Goal: Information Seeking & Learning: Find specific fact

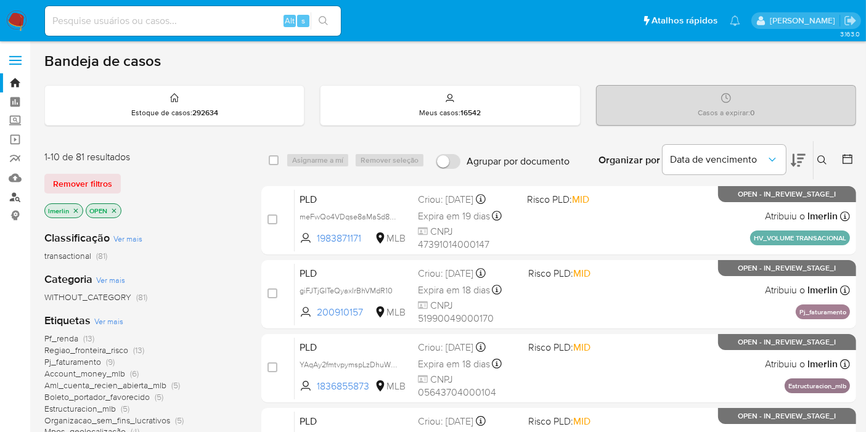
click at [7, 198] on link "Localizador de pessoas" at bounding box center [73, 196] width 147 height 19
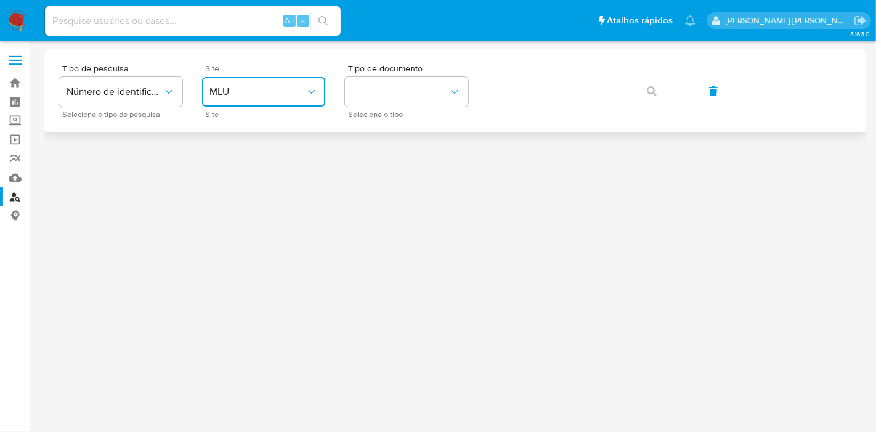
click at [265, 92] on span "MLU" at bounding box center [258, 92] width 96 height 12
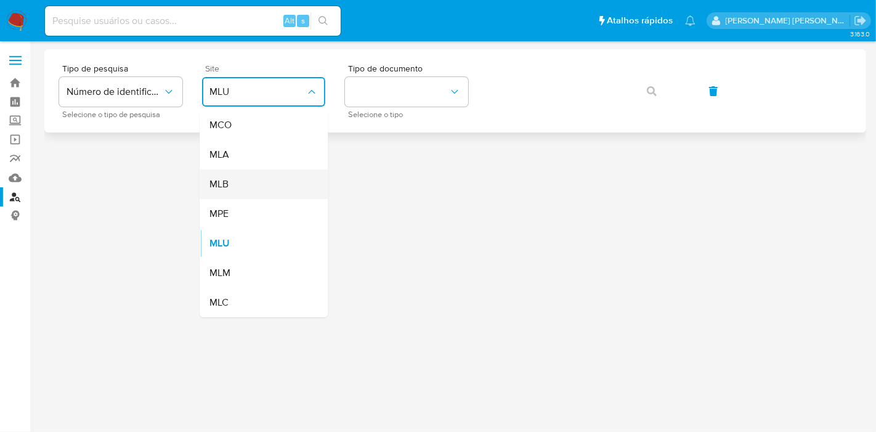
click at [256, 186] on div "MLB" at bounding box center [260, 184] width 101 height 30
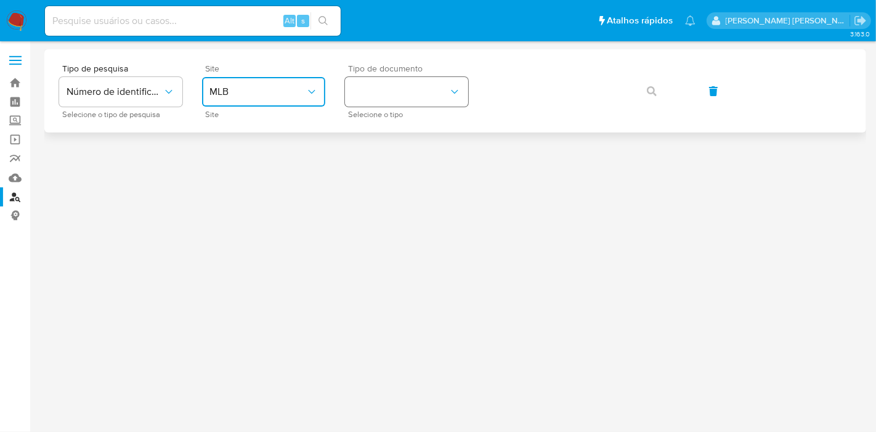
click at [375, 91] on button "identificationType" at bounding box center [406, 92] width 123 height 30
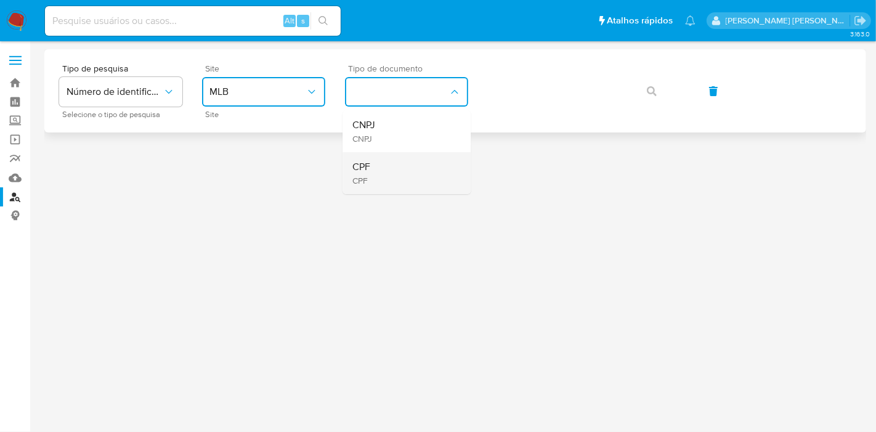
click at [380, 186] on div "CPF CPF" at bounding box center [402, 173] width 101 height 42
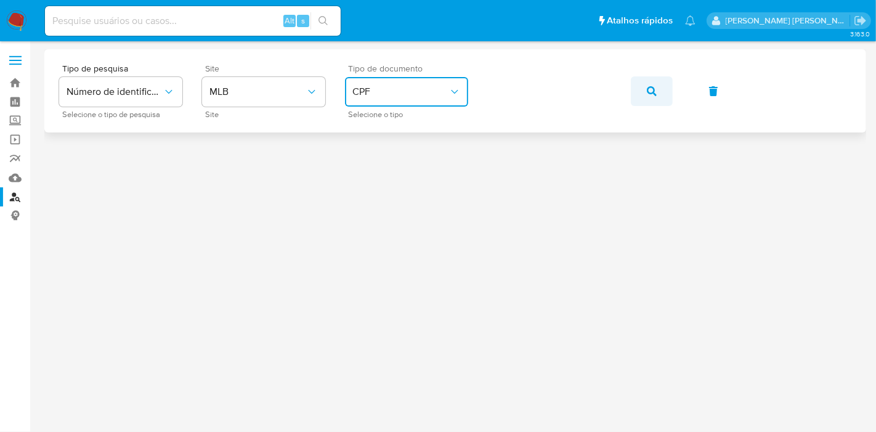
click at [651, 87] on icon "button" at bounding box center [652, 91] width 10 height 10
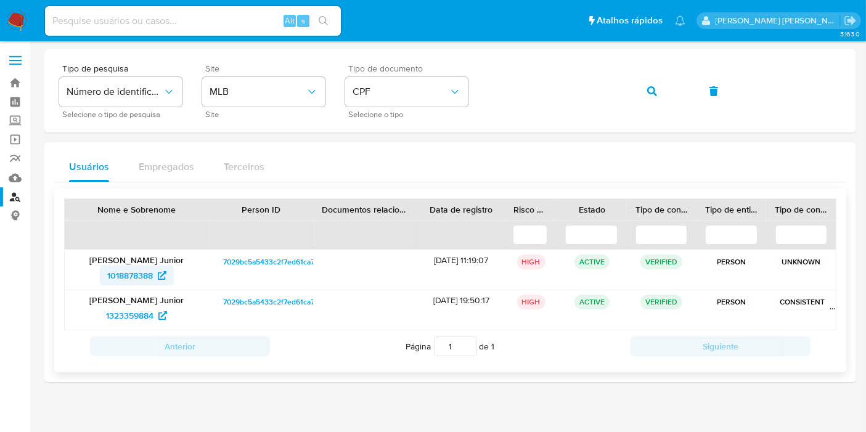
click at [129, 272] on span "1018878388" at bounding box center [130, 276] width 46 height 20
click at [116, 314] on span "1323359884" at bounding box center [129, 316] width 47 height 20
click at [658, 92] on button "button" at bounding box center [652, 91] width 42 height 30
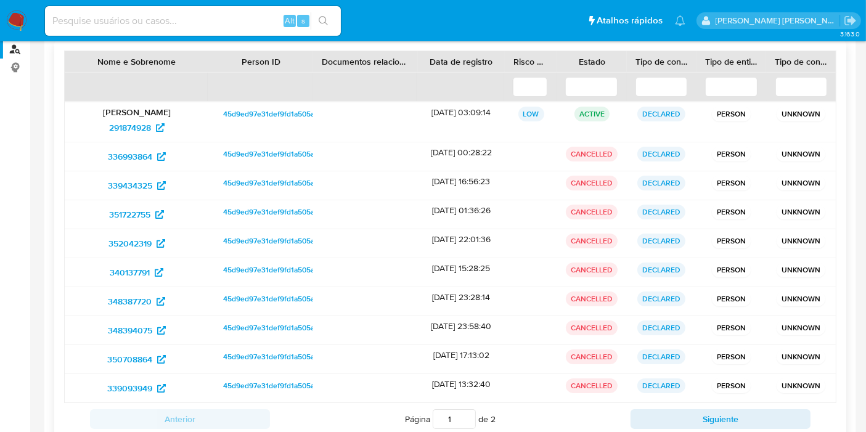
scroll to position [160, 0]
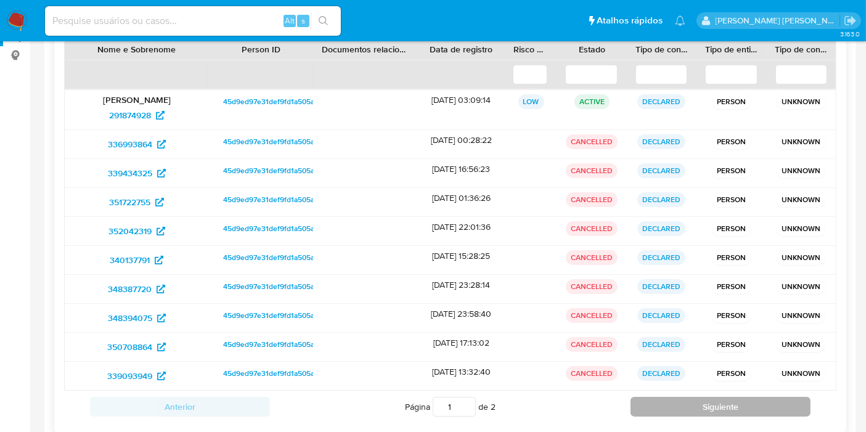
click at [648, 405] on button "Siguiente" at bounding box center [720, 407] width 180 height 20
type input "2"
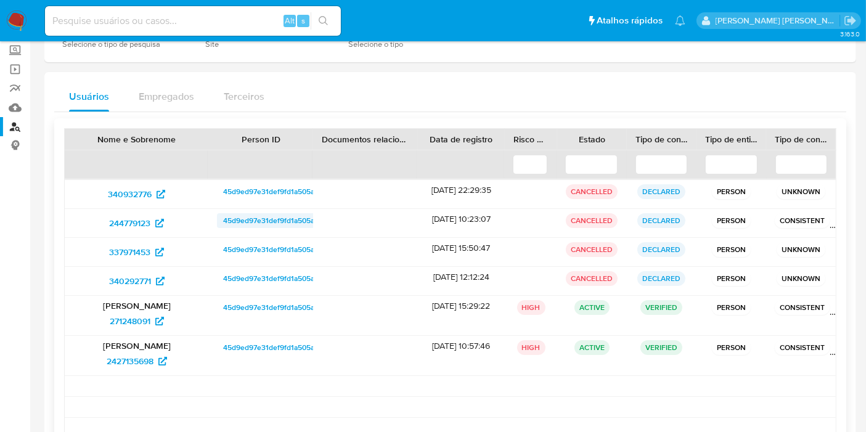
scroll to position [0, 0]
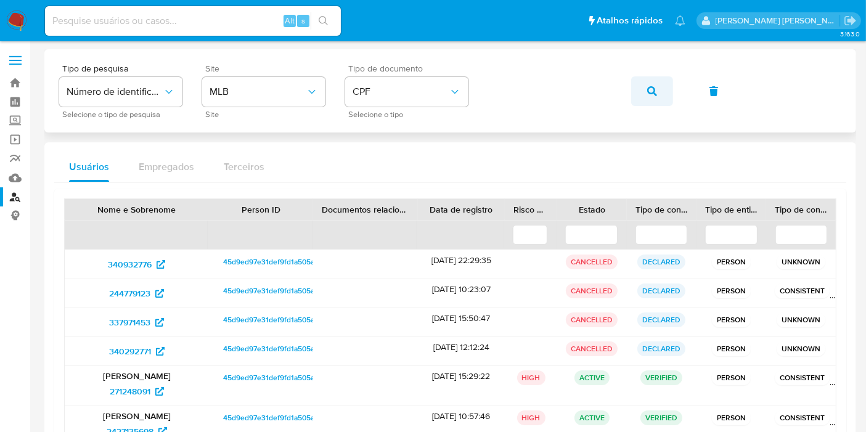
click at [648, 87] on icon "button" at bounding box center [652, 91] width 10 height 10
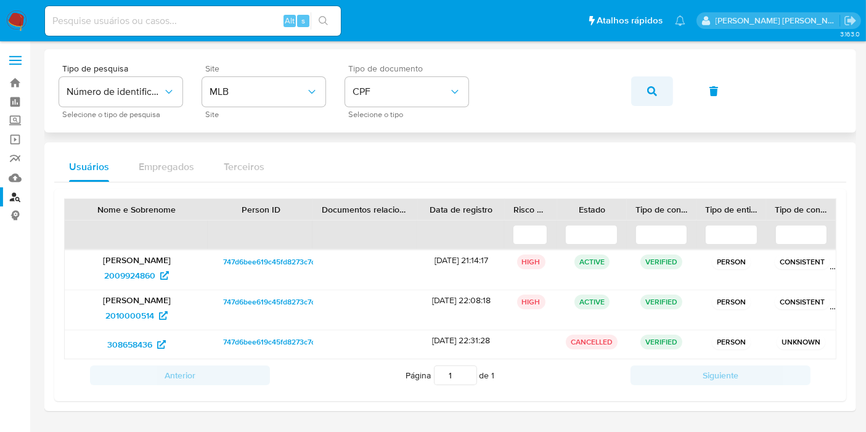
click at [664, 94] on button "button" at bounding box center [652, 91] width 42 height 30
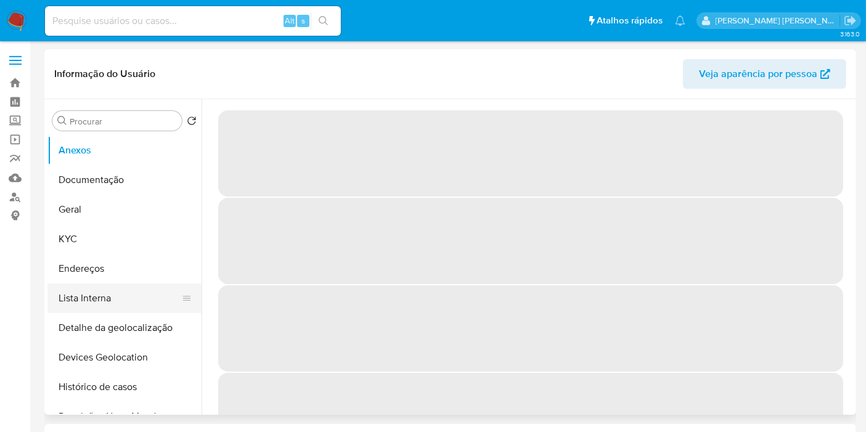
click at [115, 303] on button "Lista Interna" at bounding box center [119, 298] width 144 height 30
select select "10"
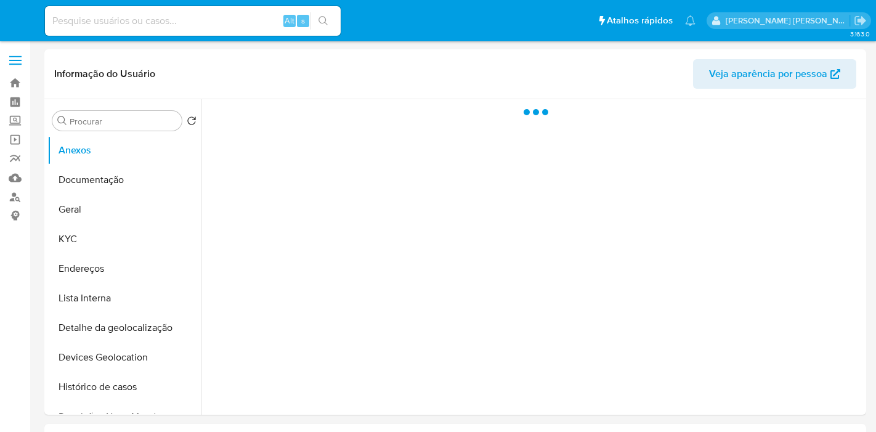
select select "10"
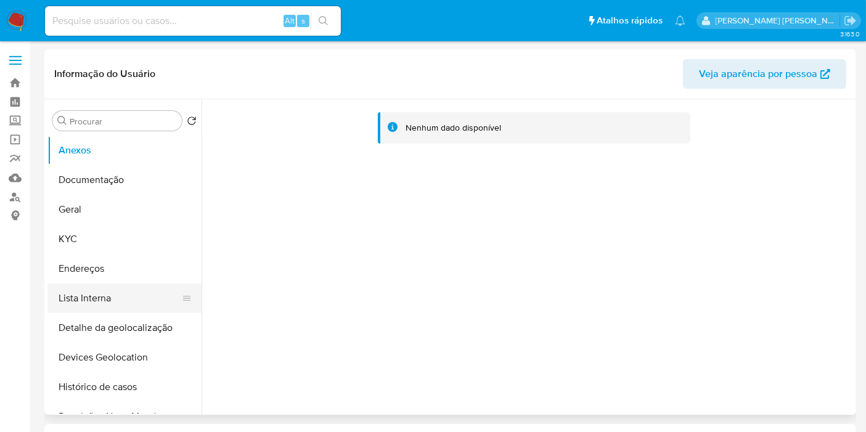
click at [100, 303] on button "Lista Interna" at bounding box center [119, 298] width 144 height 30
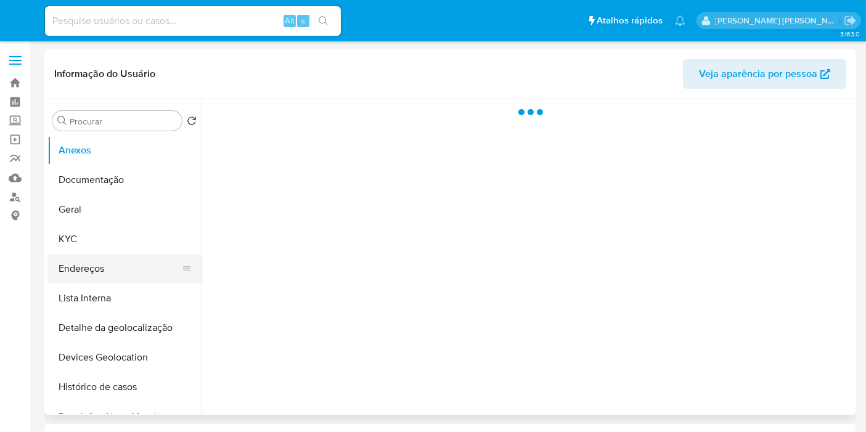
select select "10"
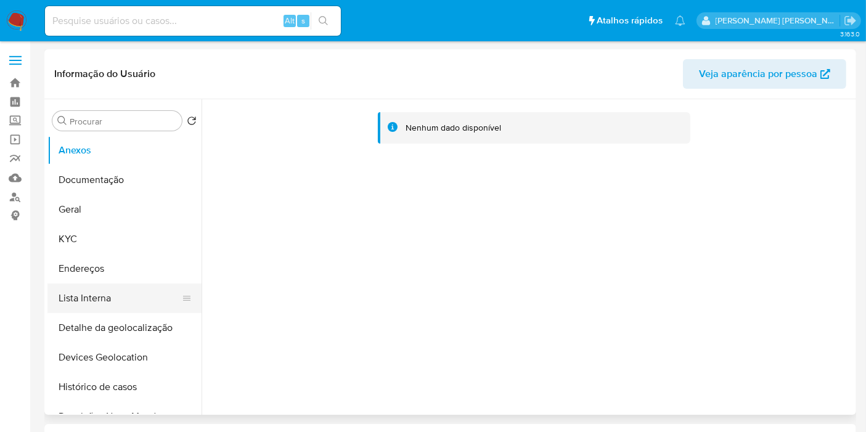
click at [103, 293] on button "Lista Interna" at bounding box center [119, 298] width 144 height 30
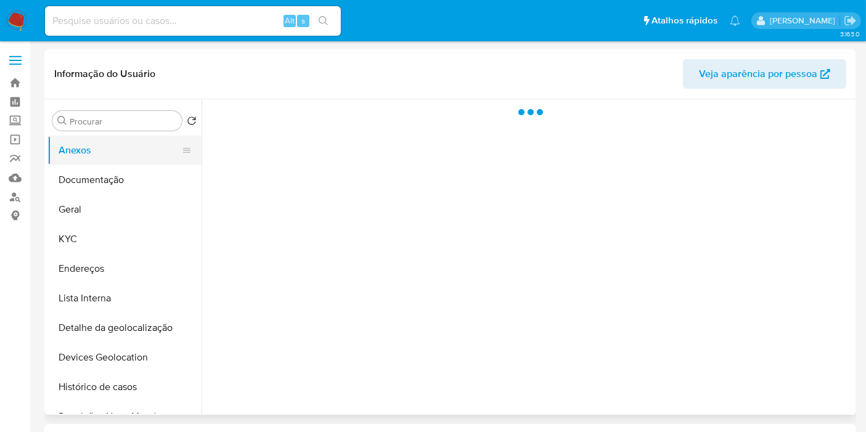
select select "10"
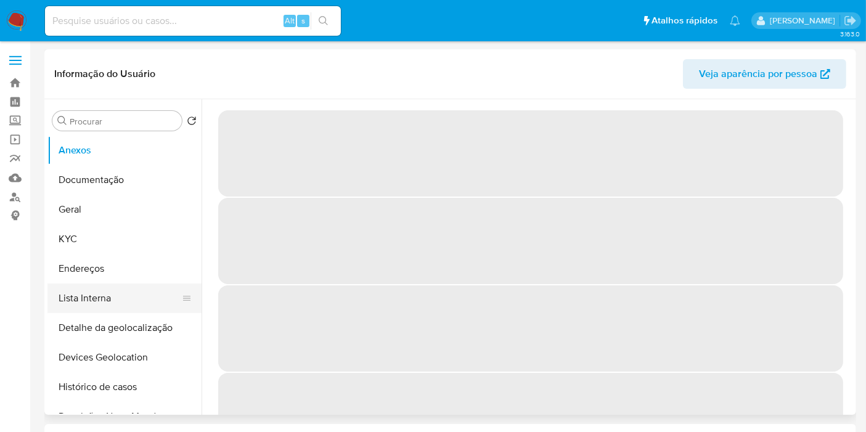
click at [74, 286] on button "Lista Interna" at bounding box center [119, 298] width 144 height 30
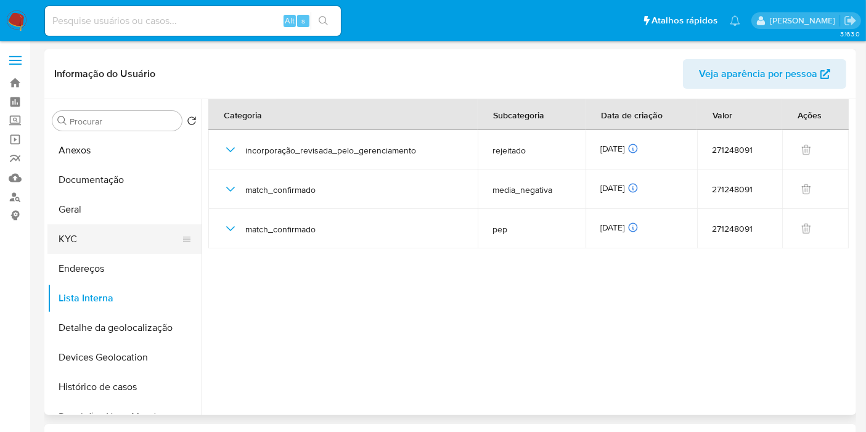
click at [107, 240] on button "KYC" at bounding box center [119, 239] width 144 height 30
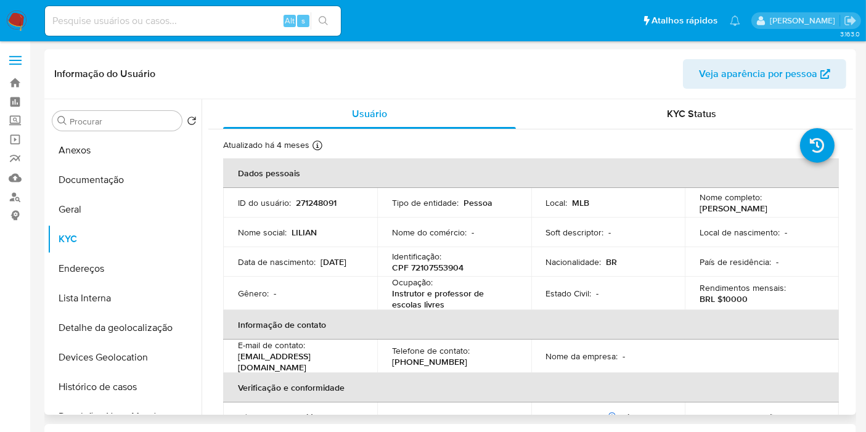
click at [434, 270] on p "CPF 72107553904" at bounding box center [427, 267] width 71 height 11
copy p "72107553904"
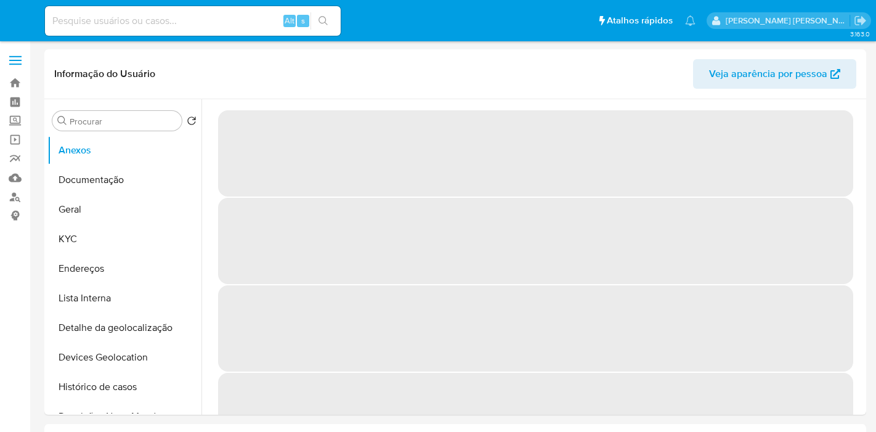
select select "10"
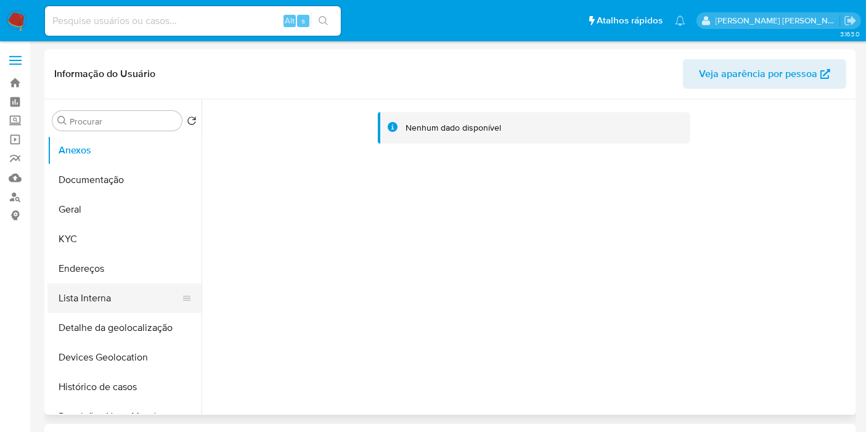
click at [108, 298] on button "Lista Interna" at bounding box center [119, 298] width 144 height 30
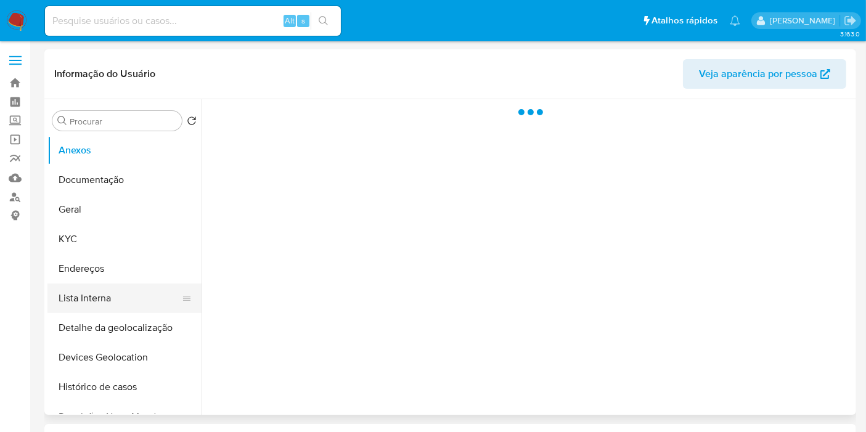
click at [68, 301] on button "Lista Interna" at bounding box center [119, 298] width 144 height 30
select select "10"
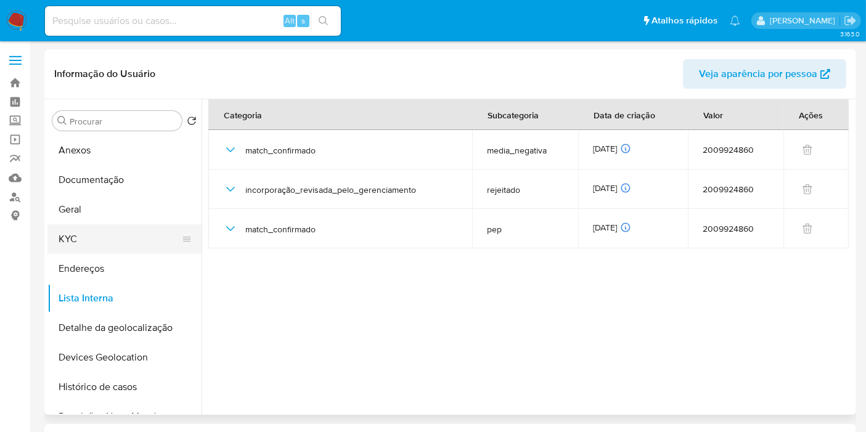
click at [92, 231] on button "KYC" at bounding box center [119, 239] width 144 height 30
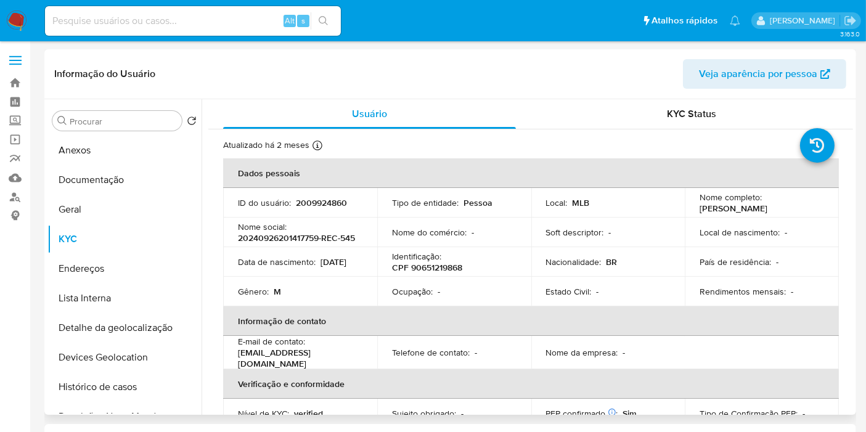
click at [434, 272] on p "CPF 90651219868" at bounding box center [427, 267] width 70 height 11
copy p "90651219868"
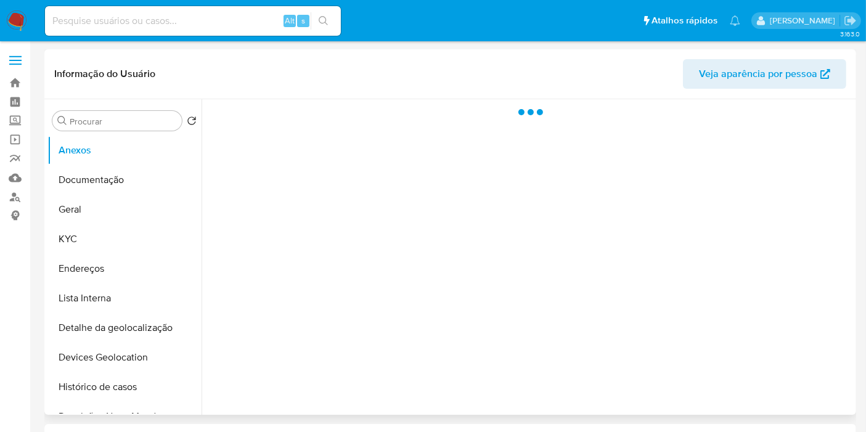
select select "10"
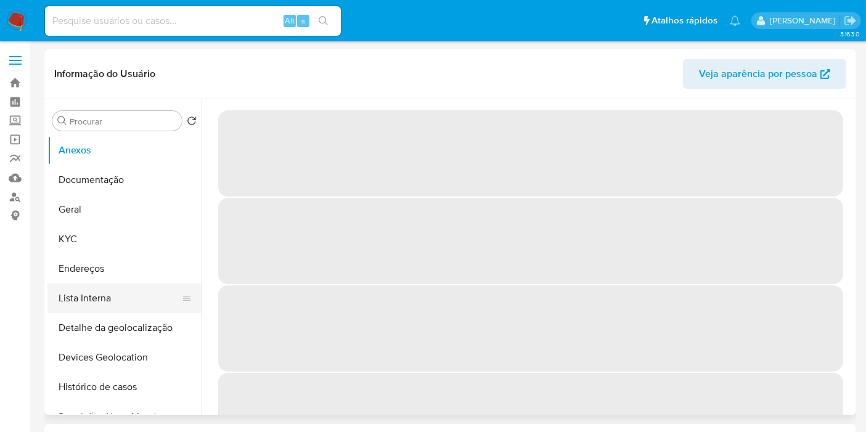
click at [139, 295] on button "Lista Interna" at bounding box center [119, 298] width 144 height 30
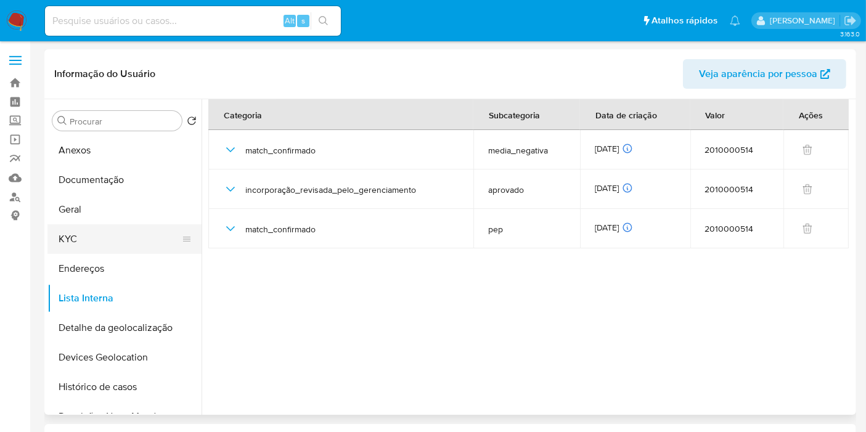
click at [94, 238] on button "KYC" at bounding box center [119, 239] width 144 height 30
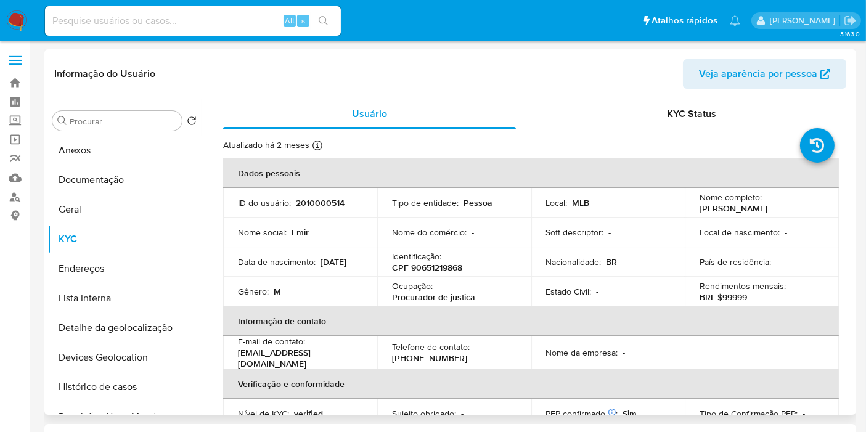
click at [448, 272] on p "CPF 90651219868" at bounding box center [427, 267] width 70 height 11
copy p "90651219868"
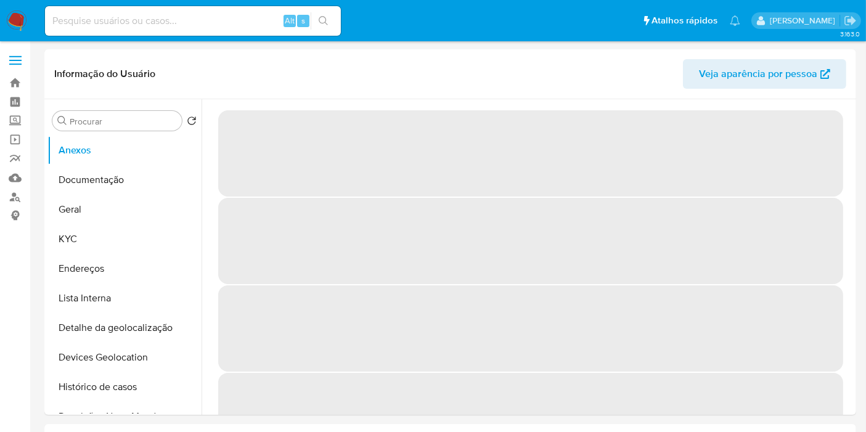
select select "10"
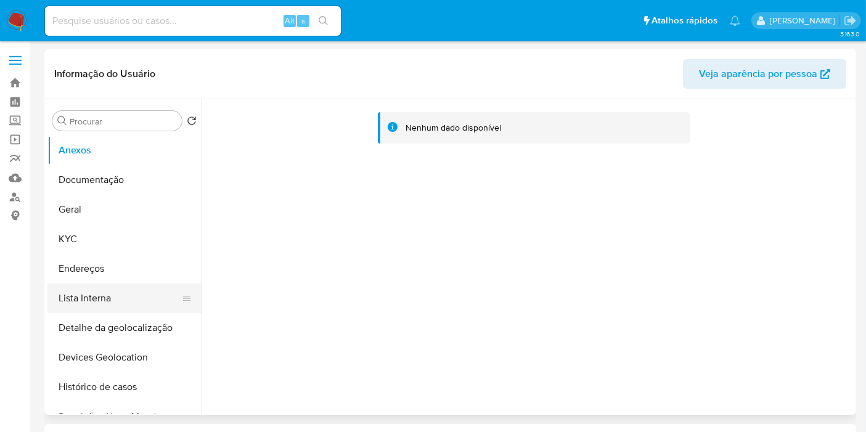
click at [79, 311] on button "Lista Interna" at bounding box center [119, 298] width 144 height 30
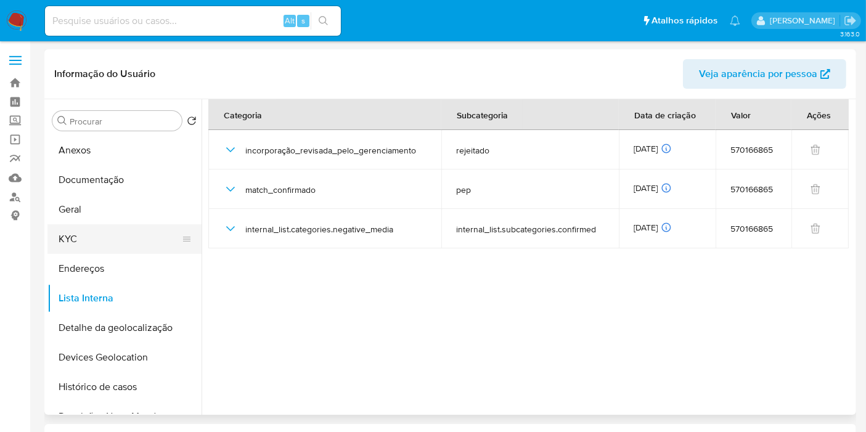
click at [129, 245] on button "KYC" at bounding box center [119, 239] width 144 height 30
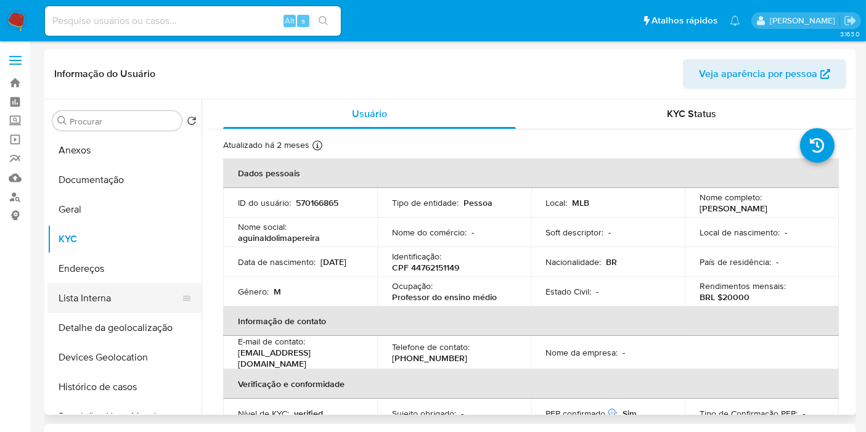
click at [115, 304] on button "Lista Interna" at bounding box center [119, 298] width 144 height 30
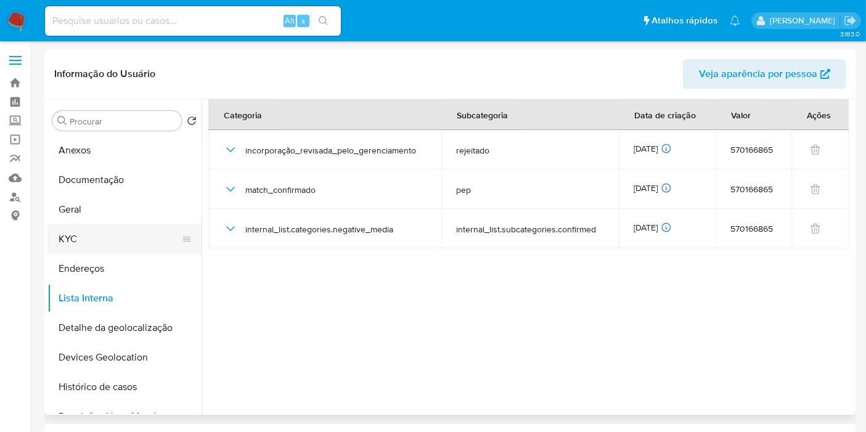
click at [109, 237] on button "KYC" at bounding box center [119, 239] width 144 height 30
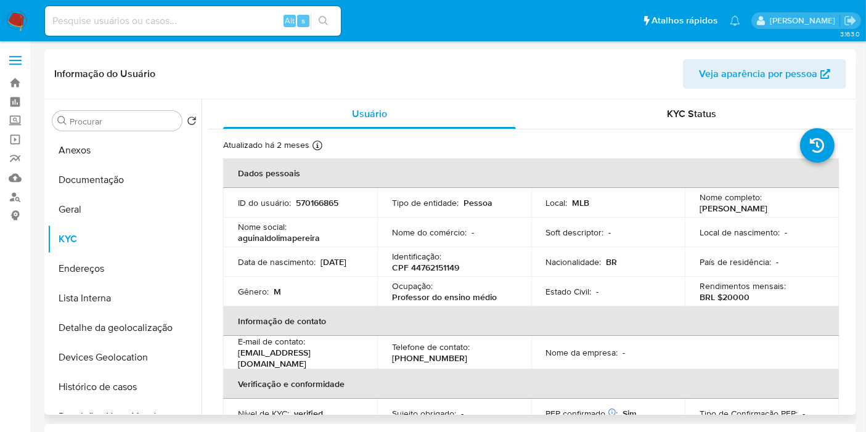
click at [452, 265] on p "CPF 44762151149" at bounding box center [425, 267] width 67 height 11
copy p "44762151149"
click at [129, 290] on button "Lista Interna" at bounding box center [119, 298] width 144 height 30
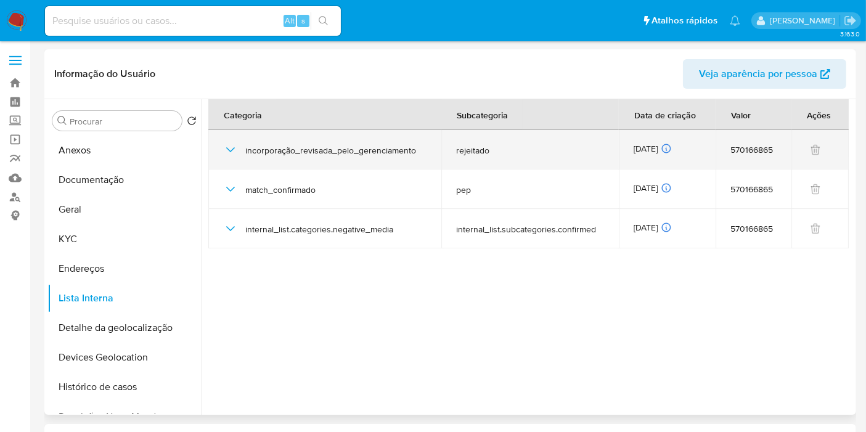
click at [232, 148] on icon "button" at bounding box center [230, 149] width 9 height 5
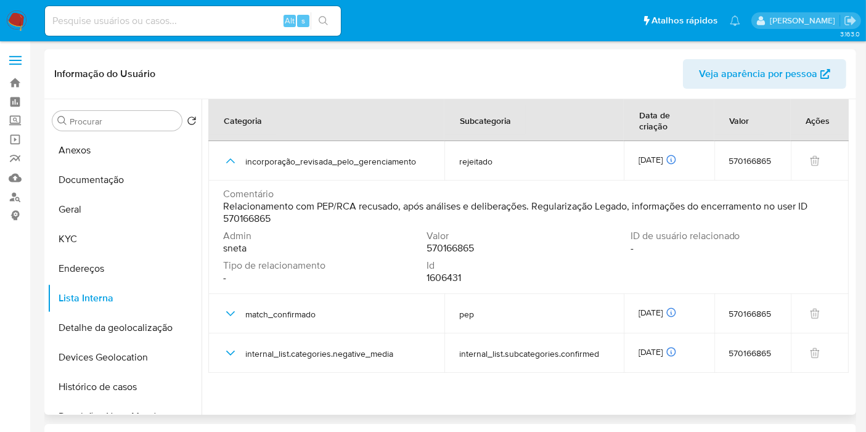
click at [251, 211] on span "Relacionamento com PEP/RCA recusado, após análises e deliberações. Regularizaçã…" at bounding box center [527, 212] width 608 height 25
click at [111, 248] on button "KYC" at bounding box center [119, 239] width 144 height 30
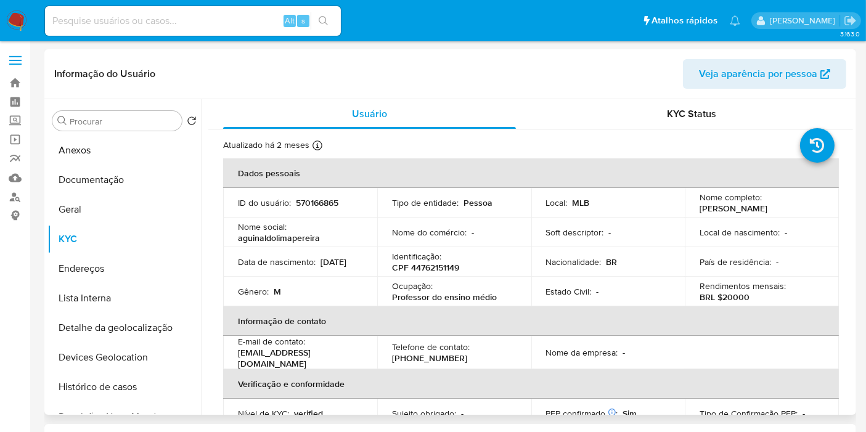
click at [421, 266] on p "CPF 44762151149" at bounding box center [425, 267] width 67 height 11
copy p "44762151149"
click at [701, 210] on p "[PERSON_NAME] [PERSON_NAME]" at bounding box center [733, 208] width 68 height 11
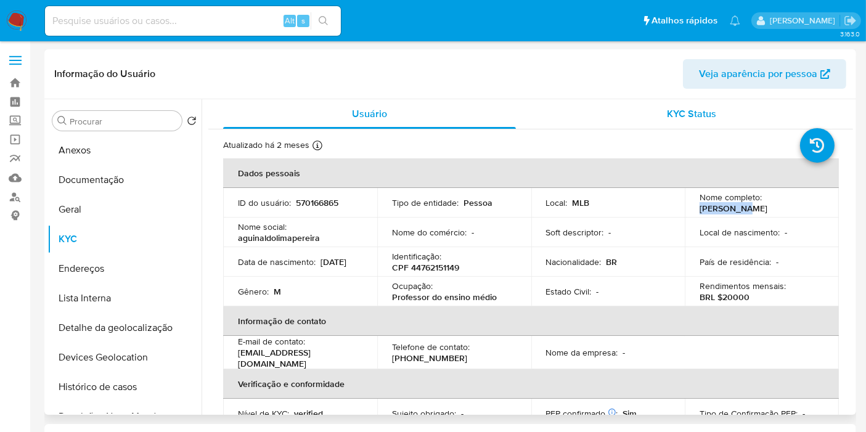
copy p "Aguinaldo"
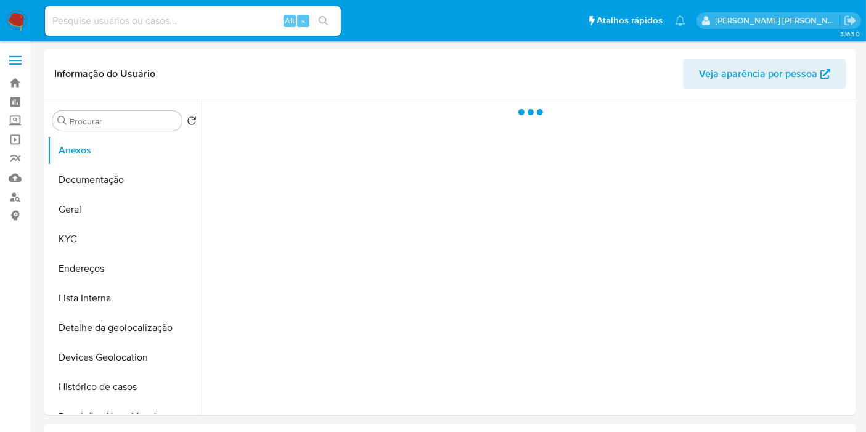
select select "10"
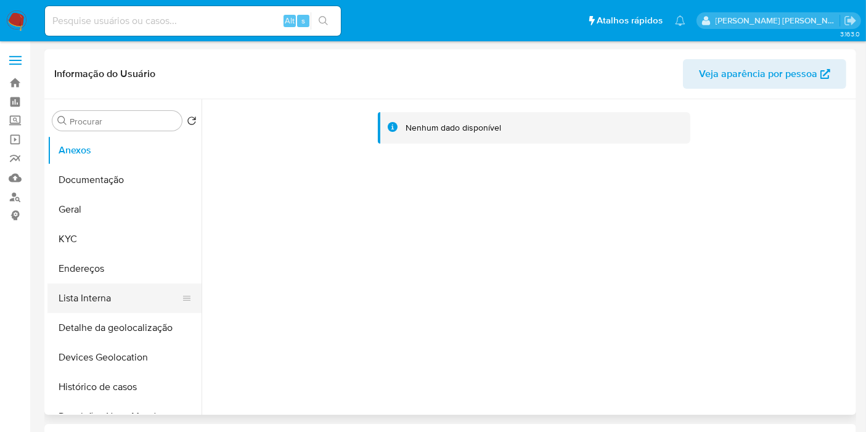
click at [126, 298] on button "Lista Interna" at bounding box center [119, 298] width 144 height 30
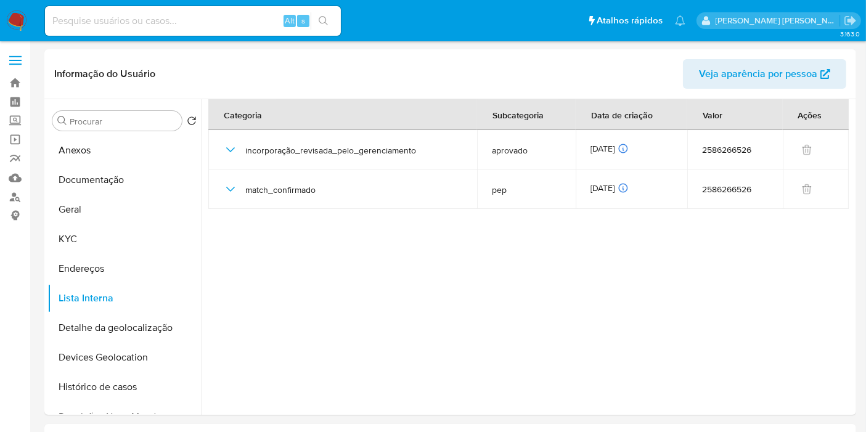
click at [234, 22] on input at bounding box center [193, 21] width 296 height 16
paste input "570166865"
type input "570166865"
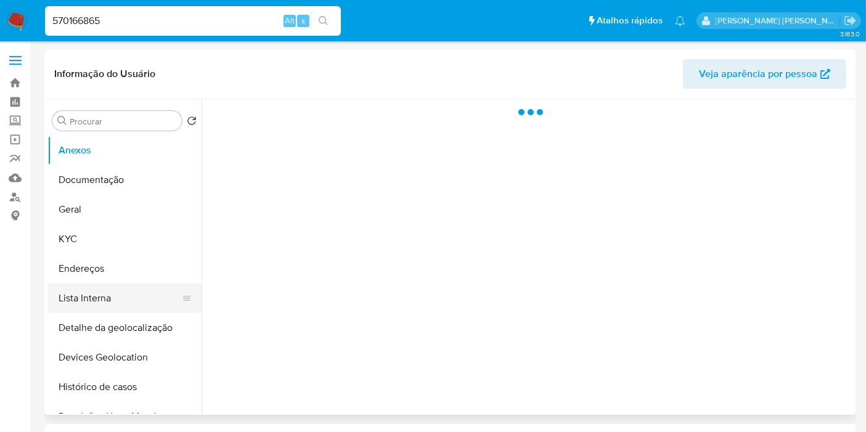
click at [101, 307] on button "Lista Interna" at bounding box center [119, 298] width 144 height 30
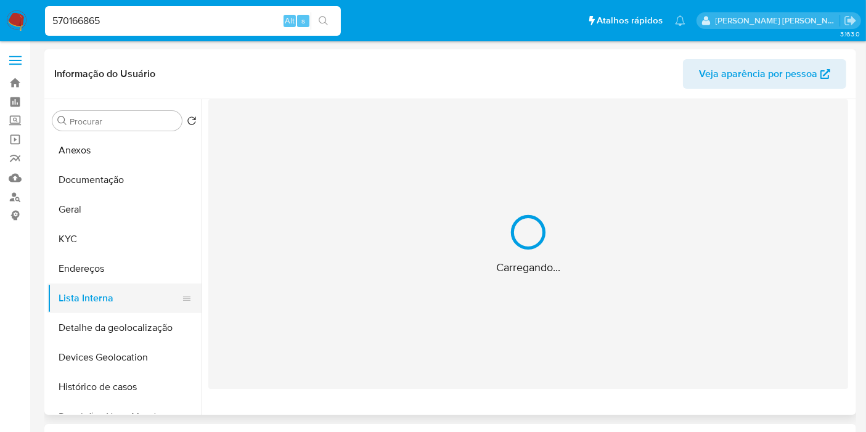
select select "10"
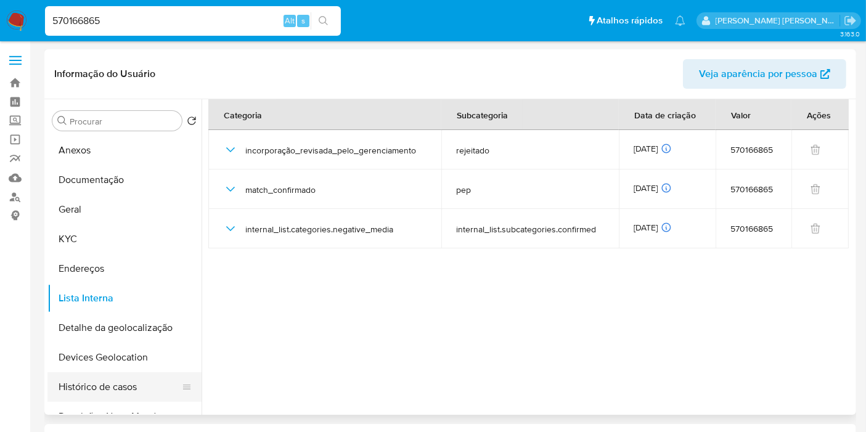
click at [114, 385] on button "Histórico de casos" at bounding box center [119, 387] width 144 height 30
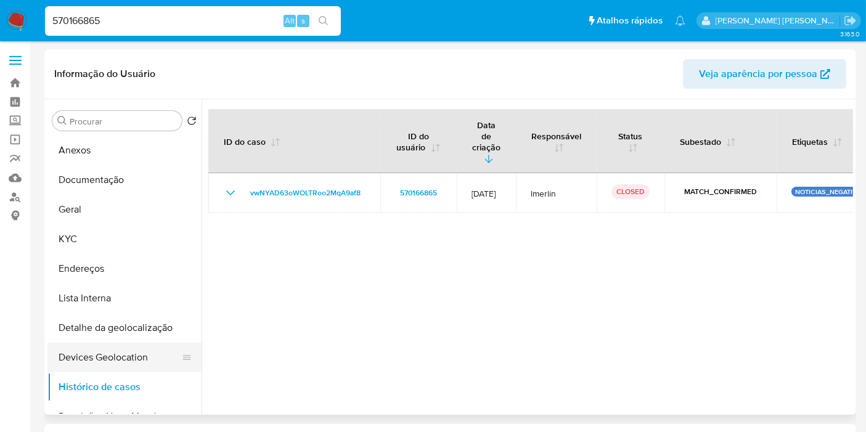
scroll to position [137, 0]
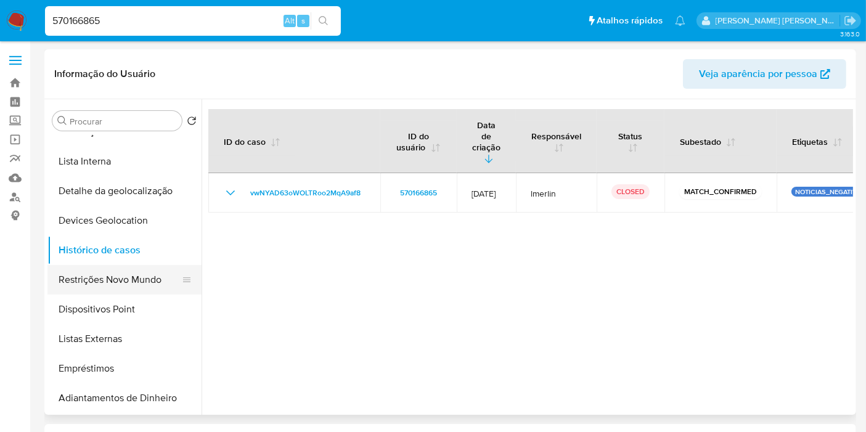
click at [118, 286] on button "Restrições Novo Mundo" at bounding box center [119, 280] width 144 height 30
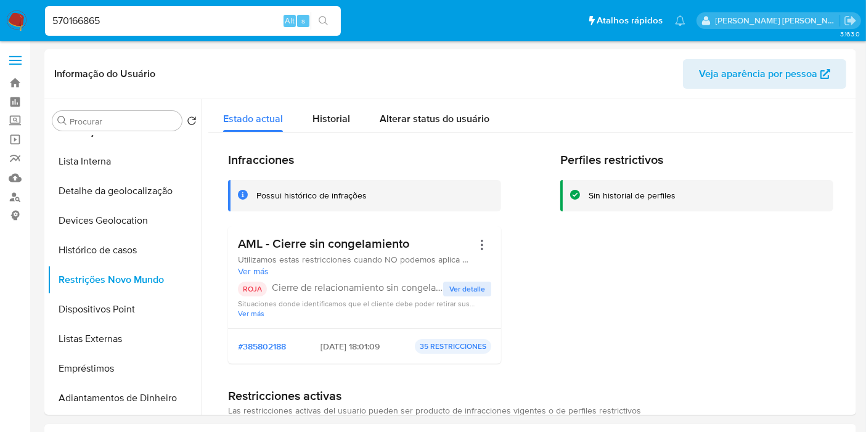
click at [17, 20] on img at bounding box center [16, 20] width 21 height 21
